Goal: Complete application form

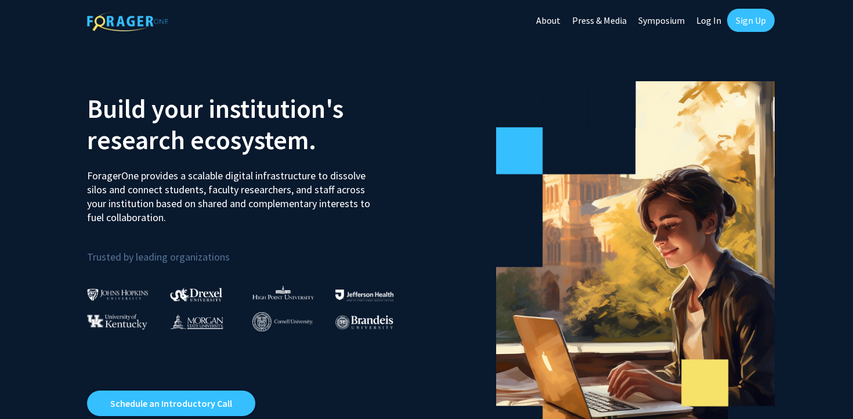
click at [708, 15] on link "Log In" at bounding box center [709, 20] width 37 height 41
select select
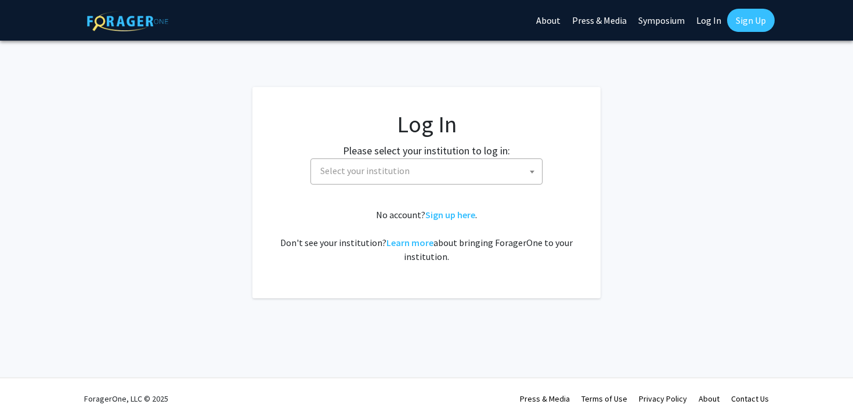
click at [477, 164] on span "Select your institution" at bounding box center [429, 171] width 226 height 24
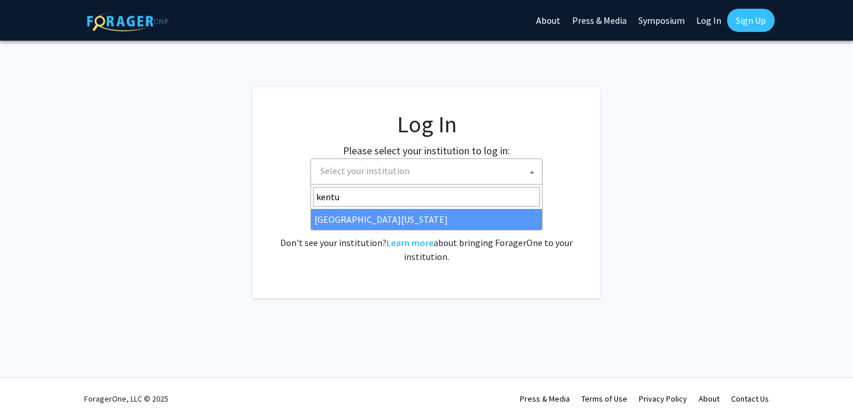
type input "kentu"
select select "13"
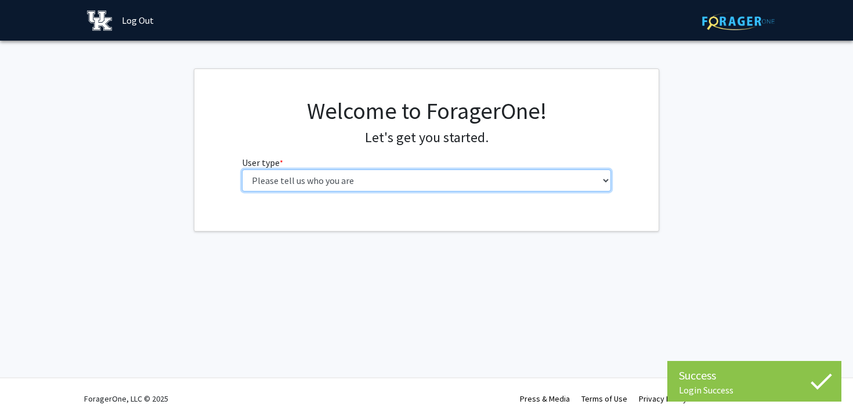
click at [399, 189] on select "Please tell us who you are Undergraduate Student Master's Student Doctoral Cand…" at bounding box center [427, 181] width 370 height 22
select select "3: doc"
click at [242, 170] on select "Please tell us who you are Undergraduate Student Master's Student Doctoral Cand…" at bounding box center [427, 181] width 370 height 22
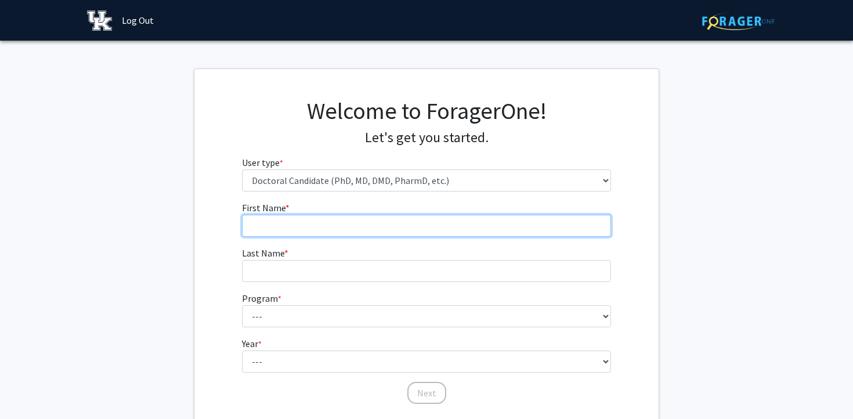
click at [349, 226] on input "First Name * required" at bounding box center [427, 226] width 370 height 22
type input "Sarah Glenn"
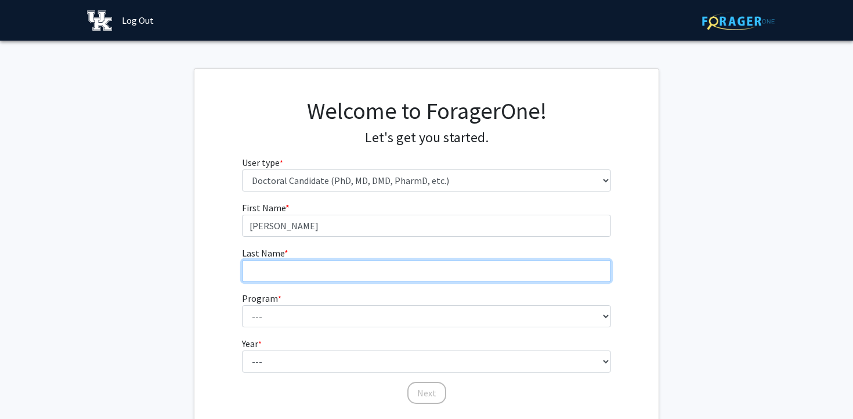
type input "Insko"
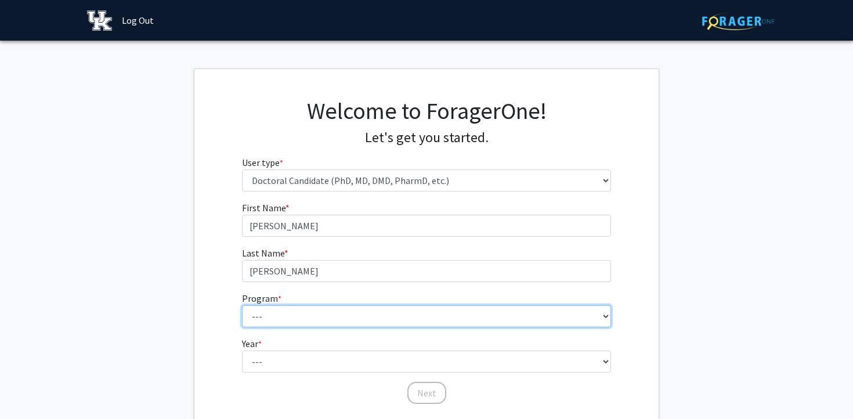
click at [315, 311] on select "--- Aerospace Engineering Agricultural Economics Animal and Food Sciences Anthr…" at bounding box center [427, 316] width 370 height 22
select select "63: 137"
click at [242, 305] on select "--- Aerospace Engineering Agricultural Economics Animal and Food Sciences Anthr…" at bounding box center [427, 316] width 370 height 22
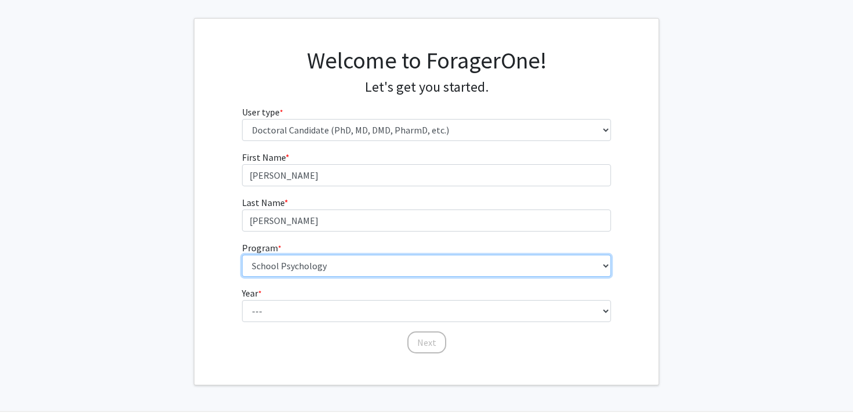
scroll to position [52, 0]
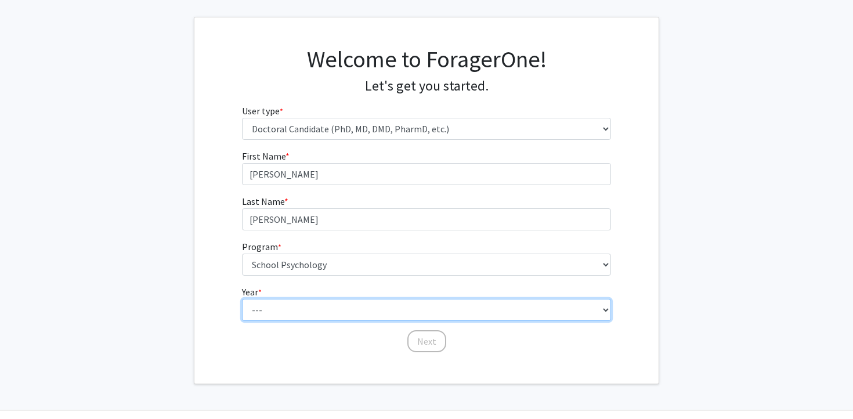
click at [355, 309] on select "--- First Year Second Year Third Year Fourth Year Fifth Year Sixth Year Seventh…" at bounding box center [427, 310] width 370 height 22
select select "4: fourth_year"
click at [242, 299] on select "--- First Year Second Year Third Year Fourth Year Fifth Year Sixth Year Seventh…" at bounding box center [427, 310] width 370 height 22
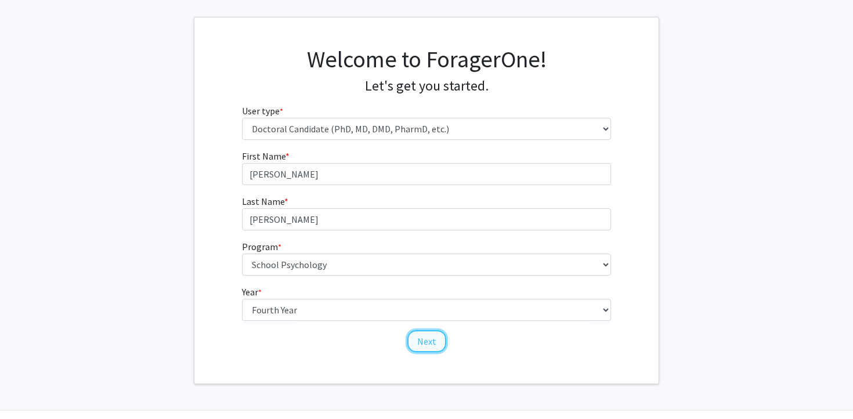
click at [428, 337] on button "Next" at bounding box center [427, 341] width 39 height 22
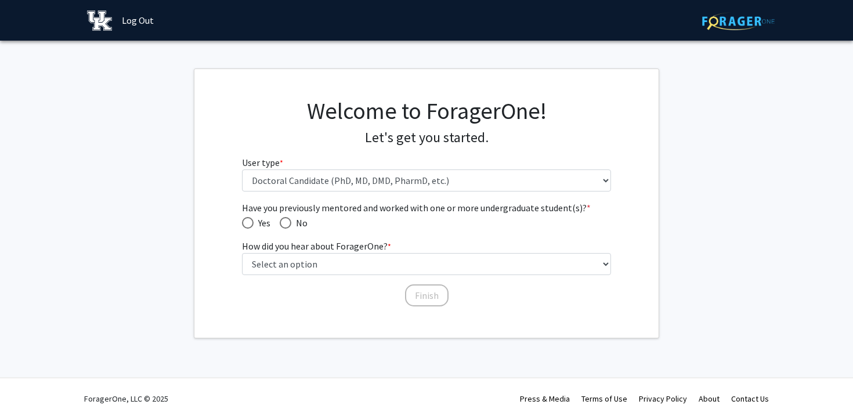
click at [246, 223] on span "Have you previously mentored and worked with one or more undergraduate student(…" at bounding box center [248, 223] width 12 height 12
click at [246, 223] on input "Yes" at bounding box center [248, 223] width 12 height 12
radio input "true"
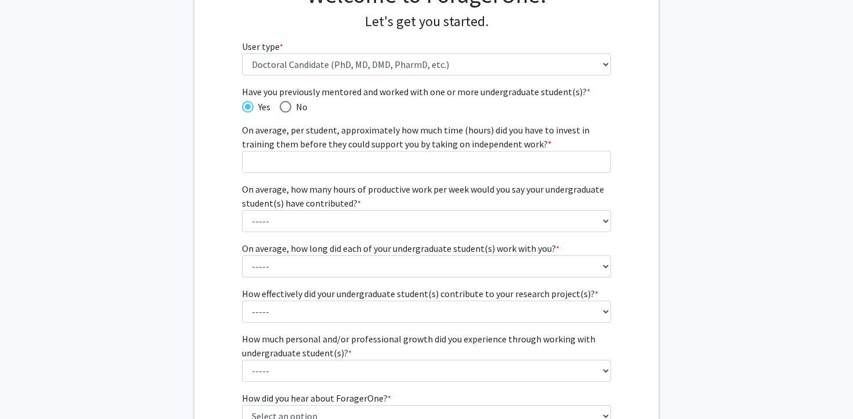
scroll to position [117, 0]
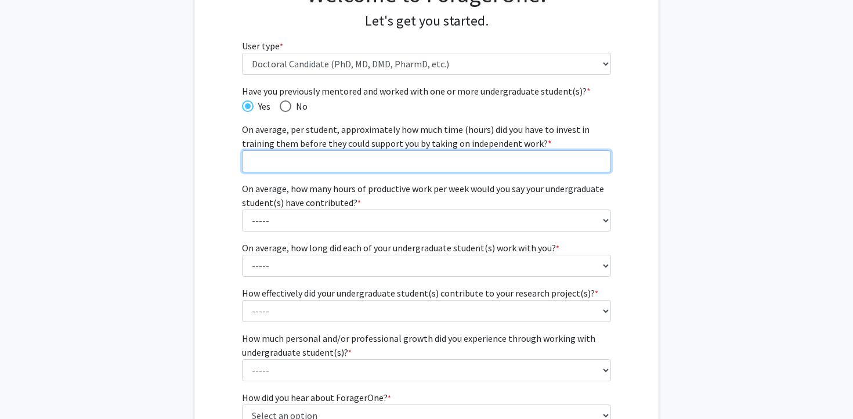
click at [554, 162] on input "On average, per student, approximately how much time (hours) did you have to in…" at bounding box center [427, 161] width 370 height 22
click at [565, 160] on input "On average, per student, approximately how much time (hours) did you have to in…" at bounding box center [427, 161] width 370 height 22
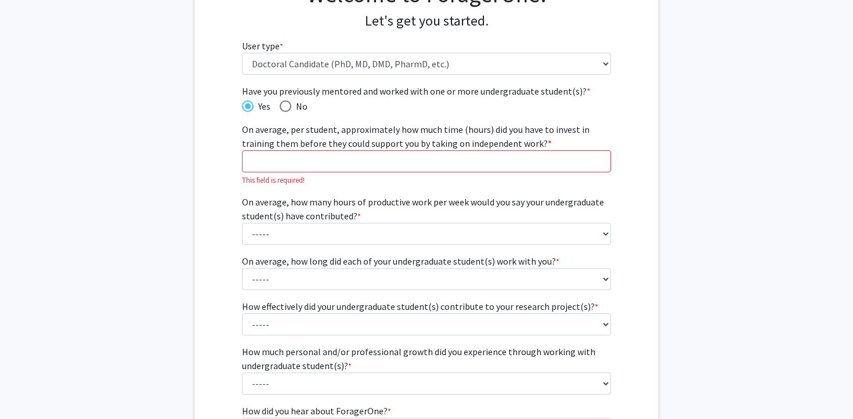
click at [658, 139] on div "Have you previously mentored and worked with one or more undergraduate student(…" at bounding box center [426, 278] width 464 height 388
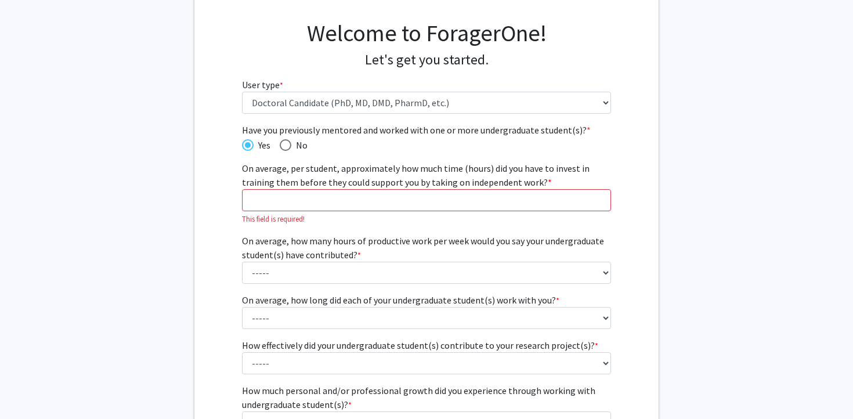
scroll to position [80, 0]
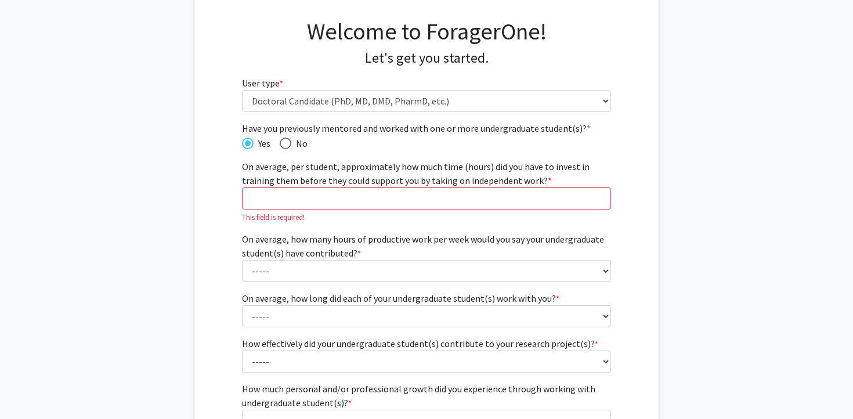
click at [289, 143] on span "Have you previously mentored and worked with one or more undergraduate student(…" at bounding box center [286, 144] width 12 height 12
click at [289, 143] on input "No" at bounding box center [286, 144] width 12 height 12
radio input "true"
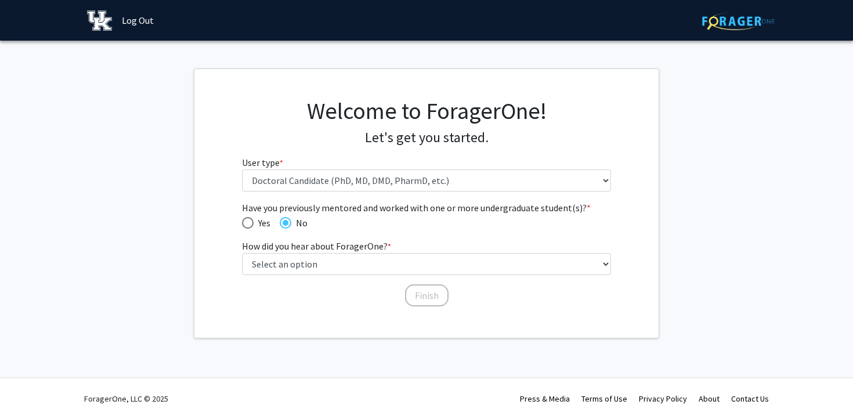
scroll to position [0, 0]
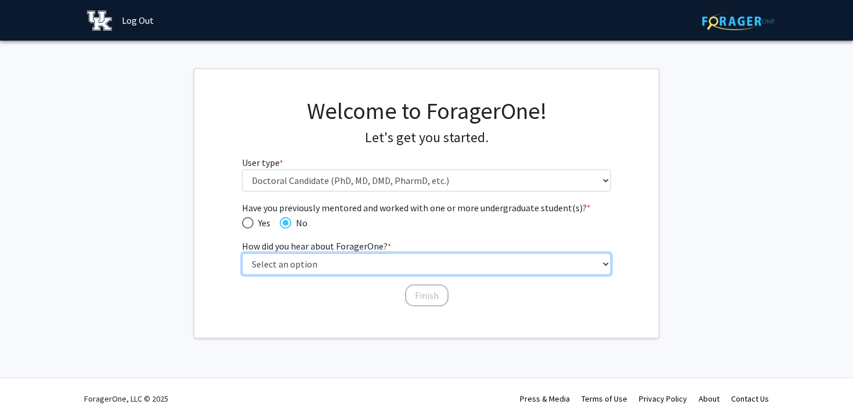
click at [277, 260] on select "Select an option Peer/student recommendation Faculty/staff recommendation Unive…" at bounding box center [427, 264] width 370 height 22
select select "2: faculty_recommendation"
click at [242, 253] on select "Select an option Peer/student recommendation Faculty/staff recommendation Unive…" at bounding box center [427, 264] width 370 height 22
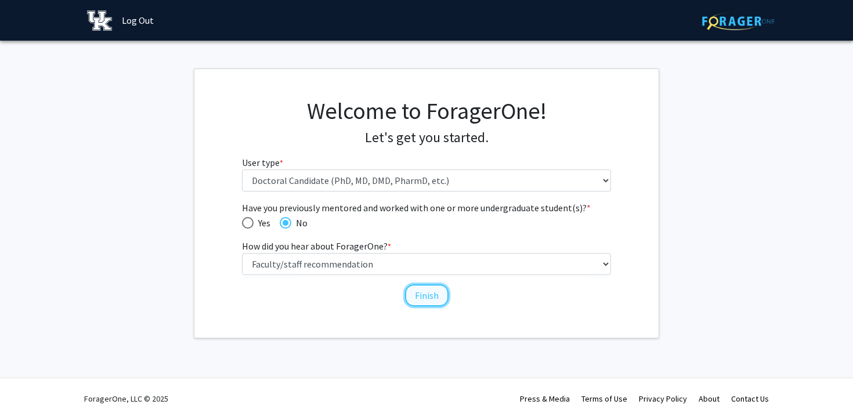
click at [421, 291] on button "Finish" at bounding box center [427, 295] width 44 height 22
